Goal: Entertainment & Leisure: Consume media (video, audio)

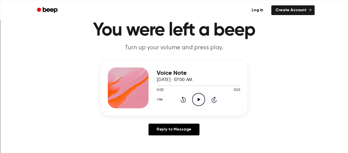
scroll to position [20, 0]
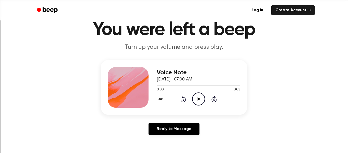
click at [200, 98] on icon "Play Audio" at bounding box center [198, 98] width 13 height 13
click at [195, 95] on icon "Play Audio" at bounding box center [198, 98] width 13 height 13
click at [194, 94] on icon "Play Audio" at bounding box center [198, 98] width 13 height 13
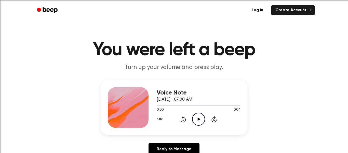
click at [192, 117] on icon "Play Audio" at bounding box center [198, 118] width 13 height 13
click at [194, 119] on icon "Pause Audio" at bounding box center [198, 118] width 13 height 13
